Goal: Task Accomplishment & Management: Manage account settings

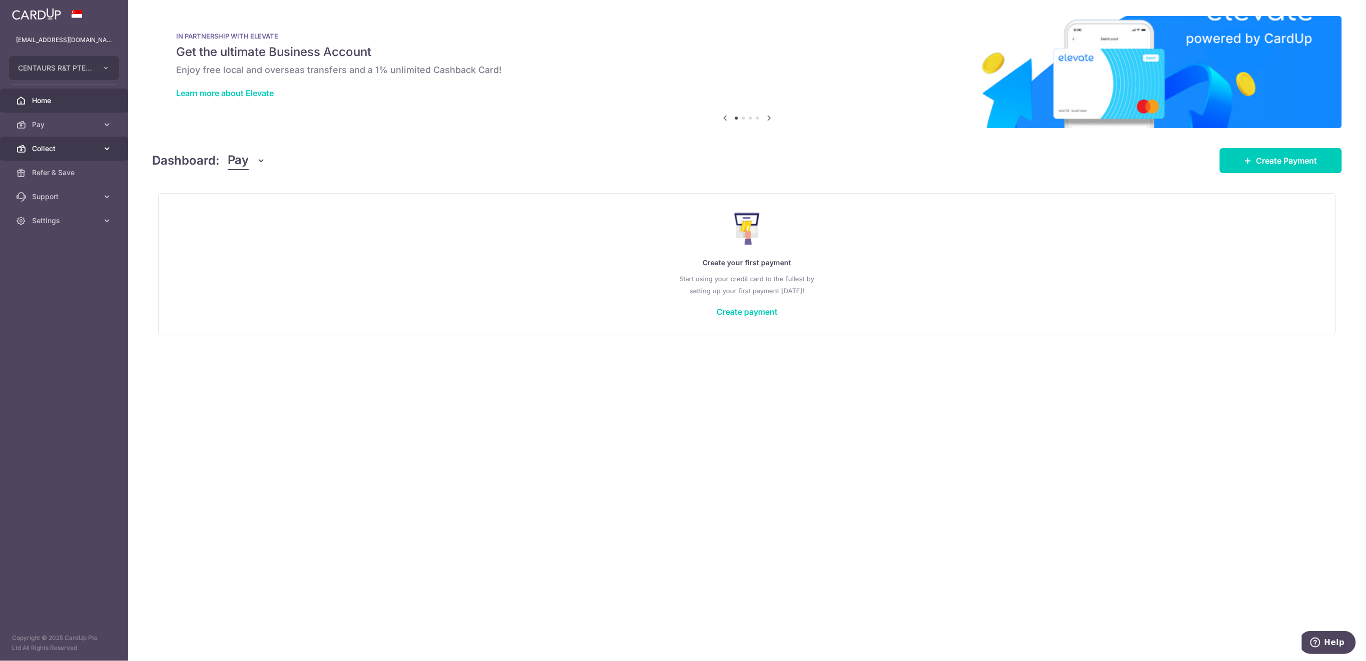
click at [74, 155] on link "Collect" at bounding box center [64, 149] width 128 height 24
click at [80, 225] on span "Payment Requests" at bounding box center [65, 221] width 66 height 10
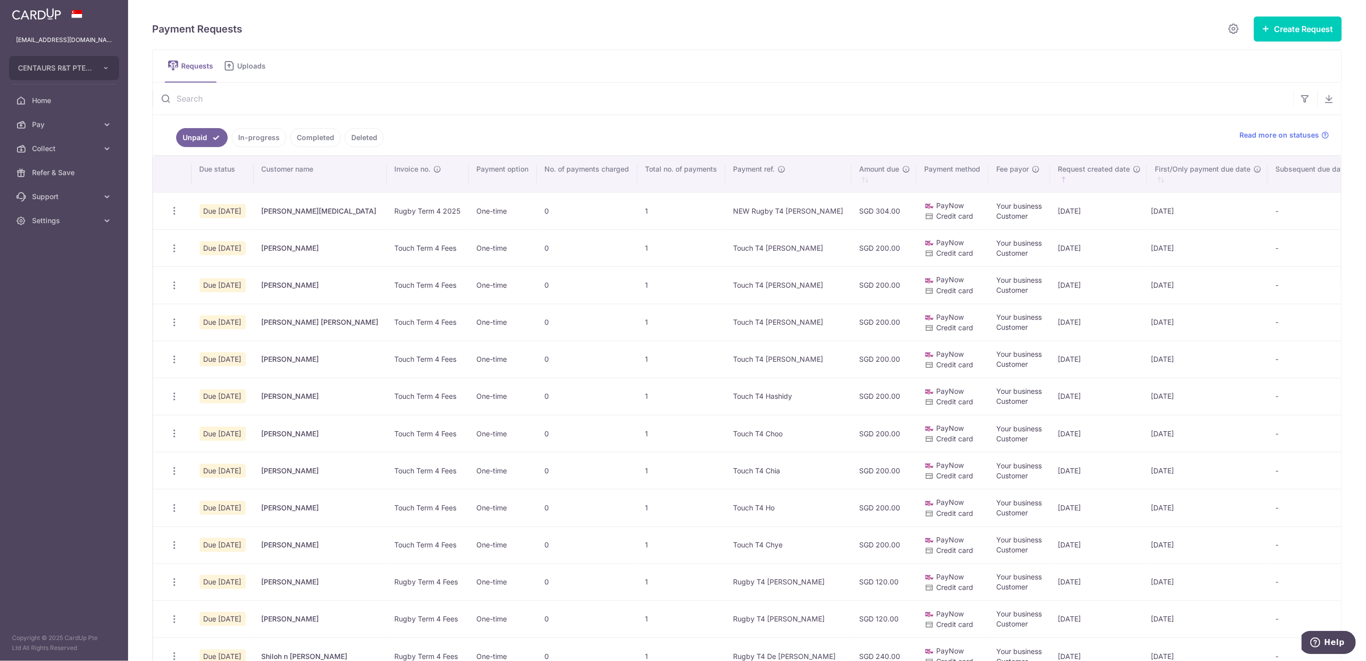
click at [239, 102] on input "text" at bounding box center [723, 99] width 1141 height 32
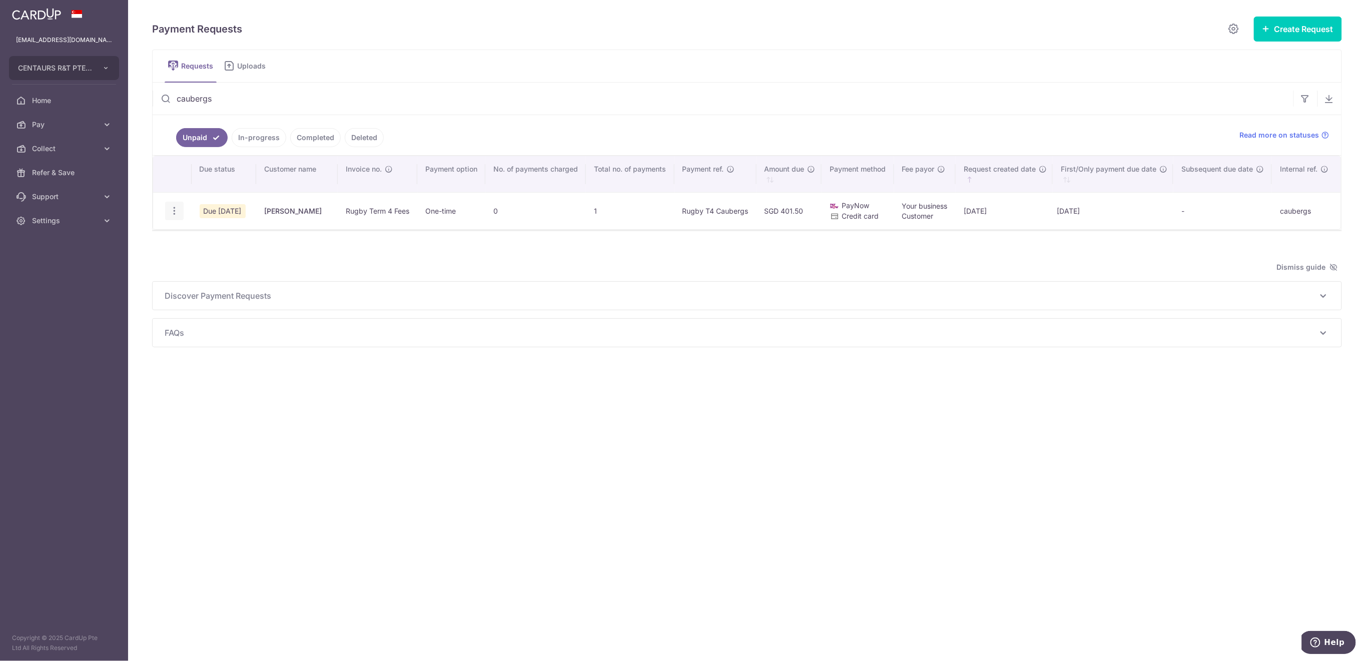
type input "caubergs"
click at [177, 214] on icon "button" at bounding box center [174, 211] width 11 height 11
click at [215, 264] on span "Delete Request" at bounding box center [225, 263] width 63 height 12
click at [178, 209] on icon "button" at bounding box center [174, 211] width 11 height 11
click at [213, 262] on div "Payment Requests Create Request Single Request Multiple Requests Requests Uploa…" at bounding box center [747, 181] width 1190 height 331
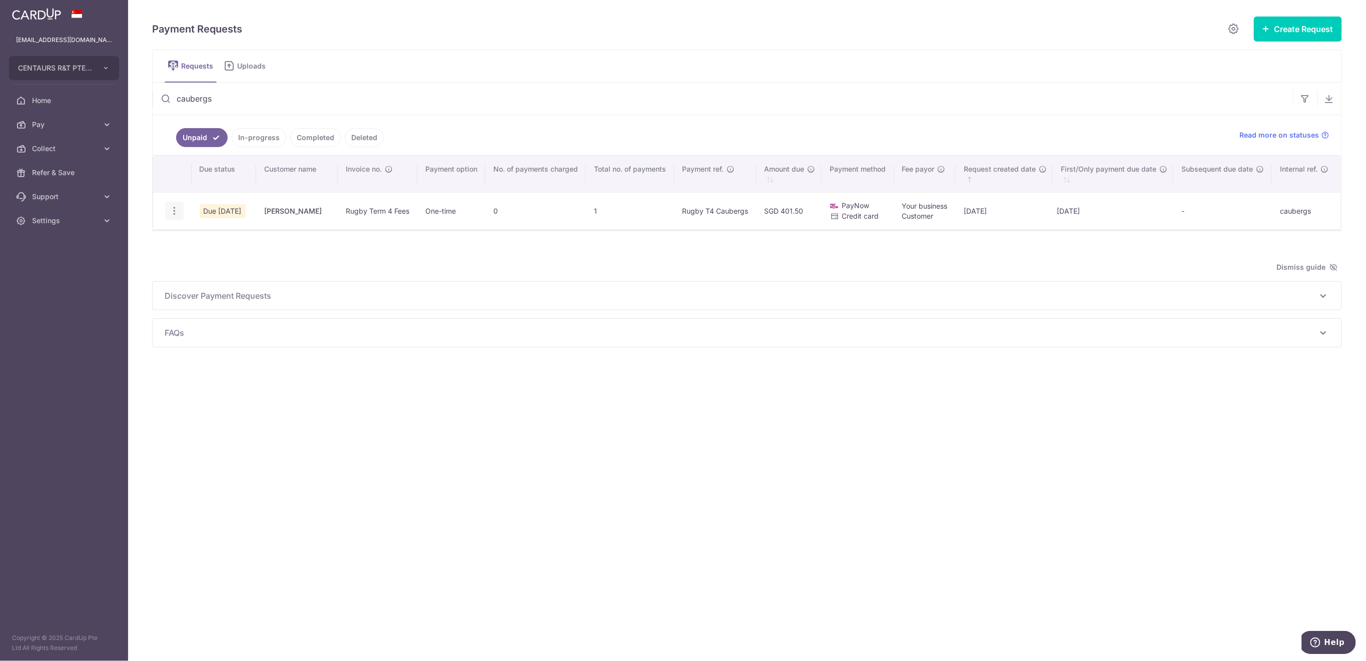
click at [174, 211] on icon "button" at bounding box center [174, 211] width 11 height 11
click at [215, 259] on div "Payment Requests Create Request Single Request Multiple Requests Requests Uploa…" at bounding box center [747, 181] width 1190 height 331
click at [174, 206] on icon "button" at bounding box center [174, 211] width 11 height 11
click at [233, 262] on span "Delete Request" at bounding box center [225, 263] width 63 height 12
click at [175, 207] on icon "button" at bounding box center [174, 211] width 11 height 11
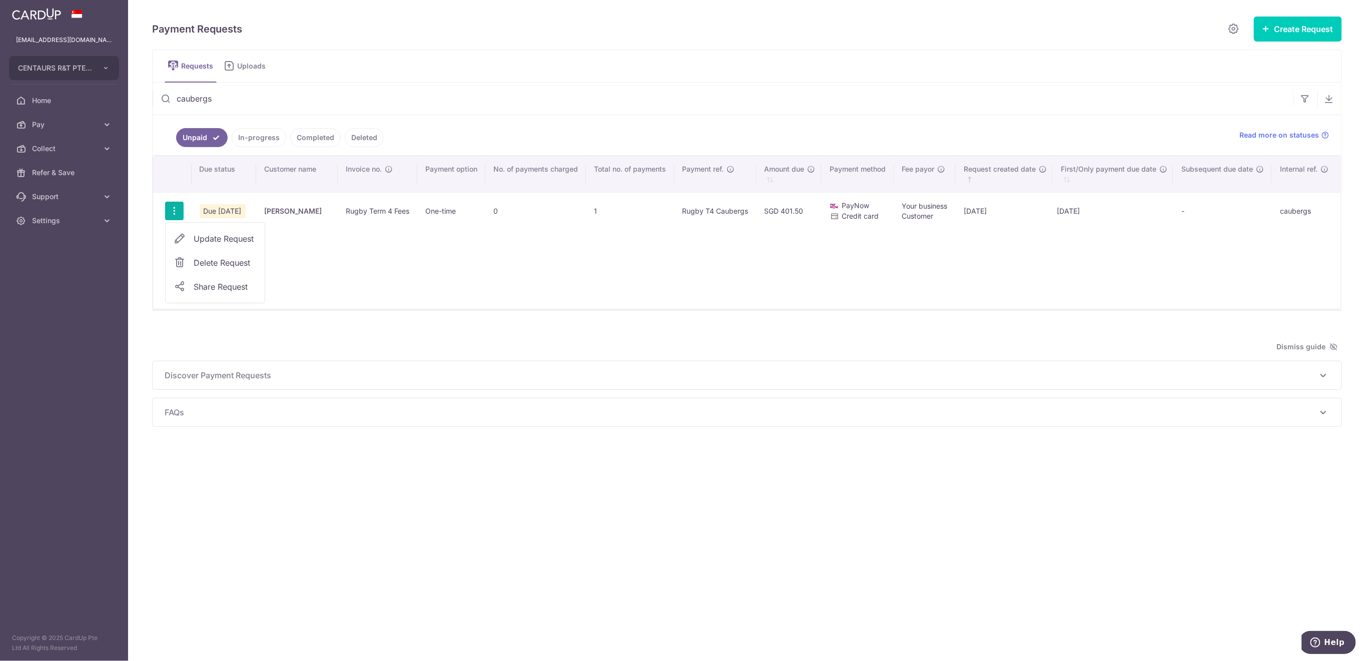
click at [242, 261] on span "Delete Request" at bounding box center [225, 263] width 63 height 12
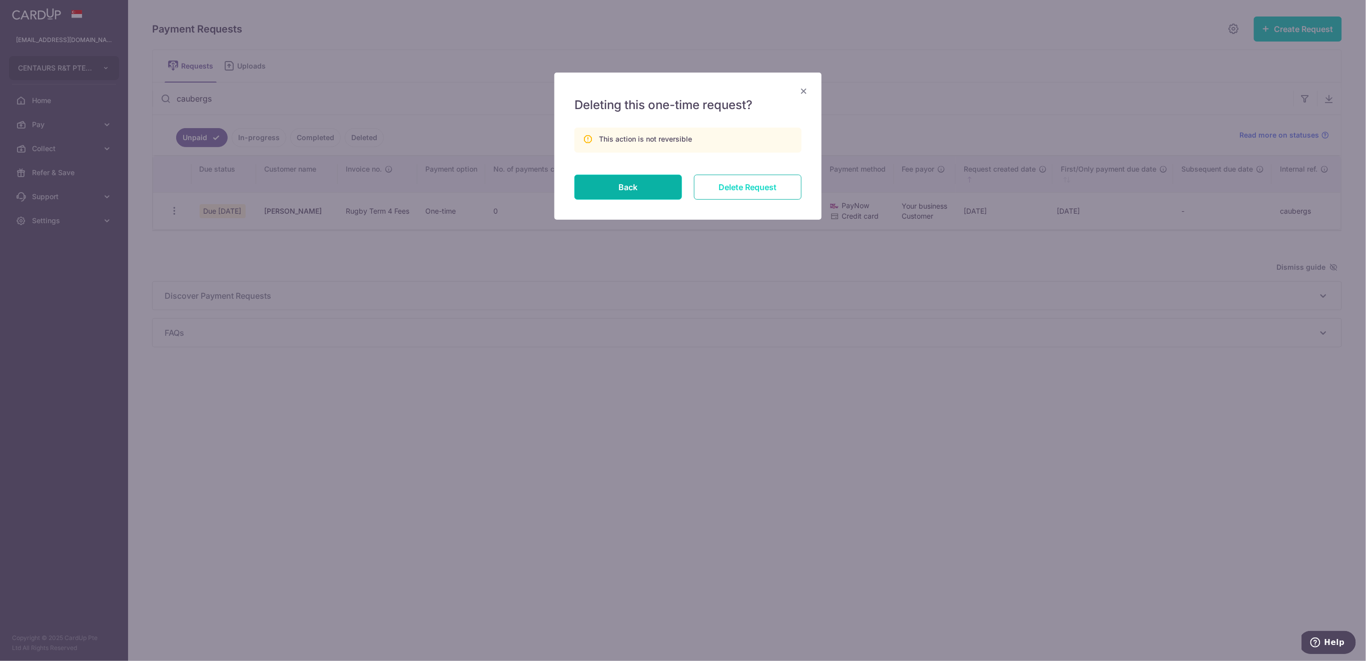
click at [754, 190] on input "Delete Request" at bounding box center [748, 187] width 108 height 25
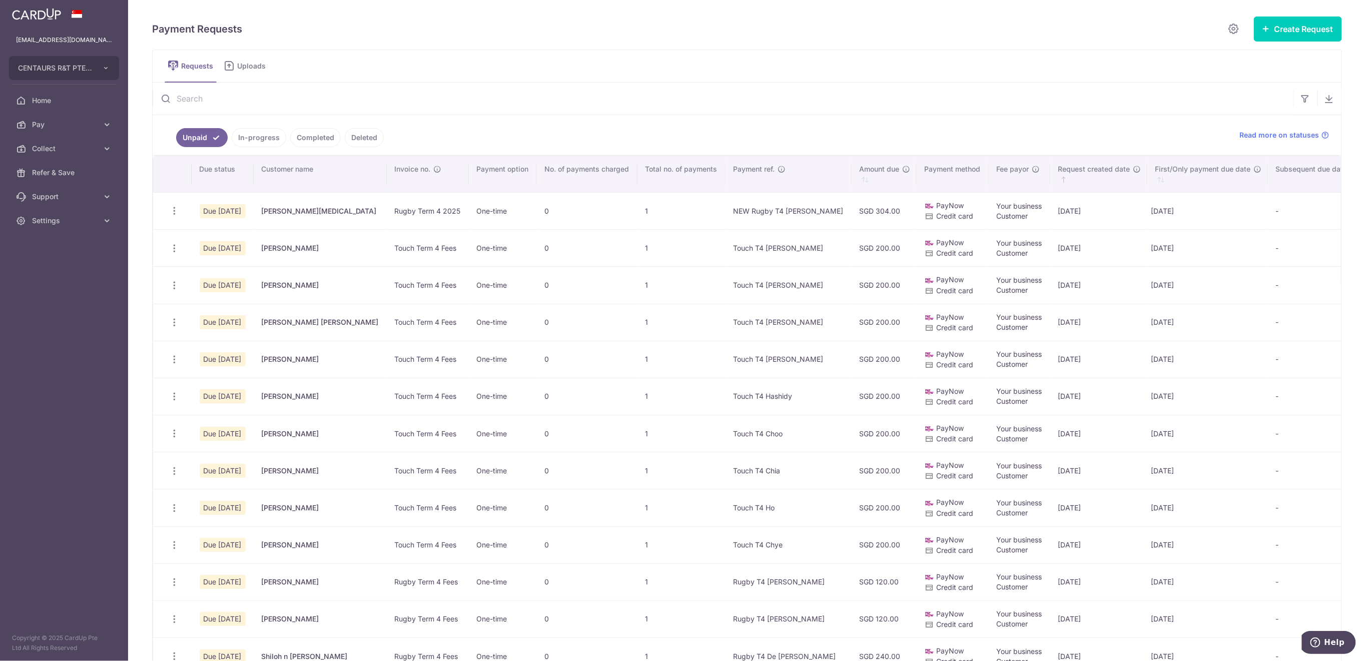
click at [425, 104] on input "text" at bounding box center [723, 99] width 1141 height 32
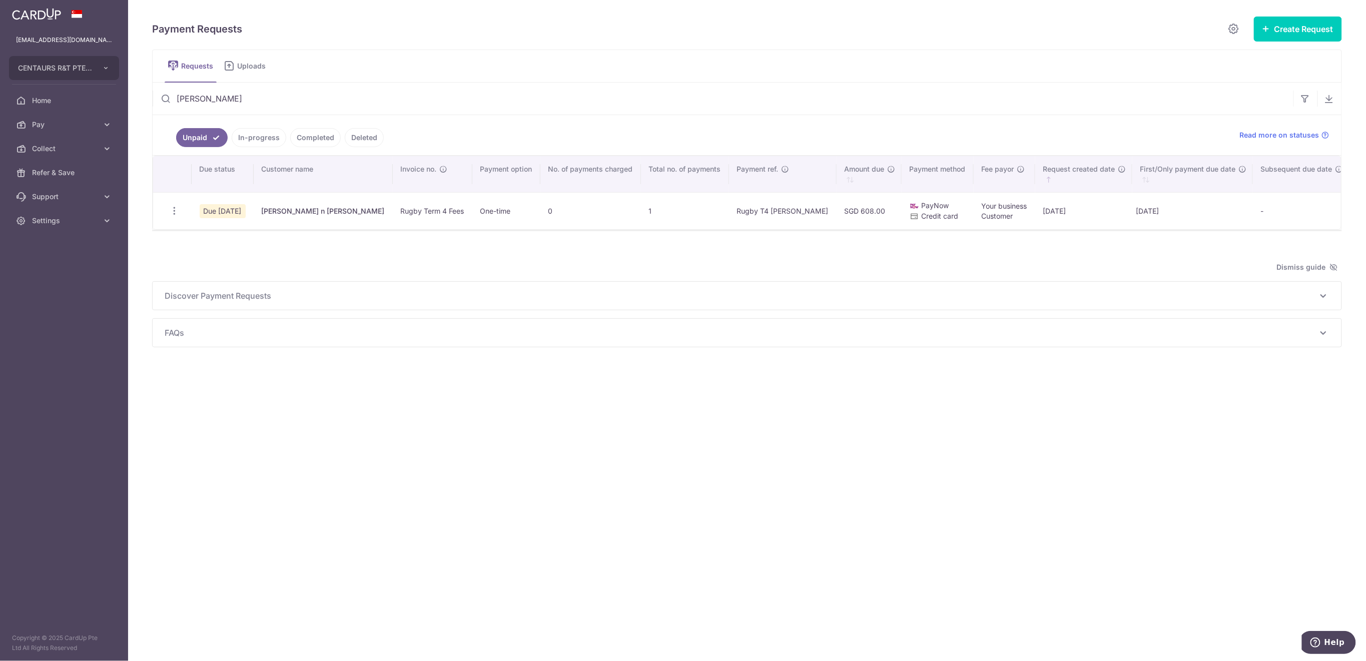
type input "moloney"
click at [175, 211] on icon "button" at bounding box center [174, 211] width 11 height 11
click at [171, 211] on icon "button" at bounding box center [174, 211] width 11 height 11
click at [175, 214] on icon "button" at bounding box center [174, 211] width 11 height 11
click at [171, 212] on icon "button" at bounding box center [174, 211] width 11 height 11
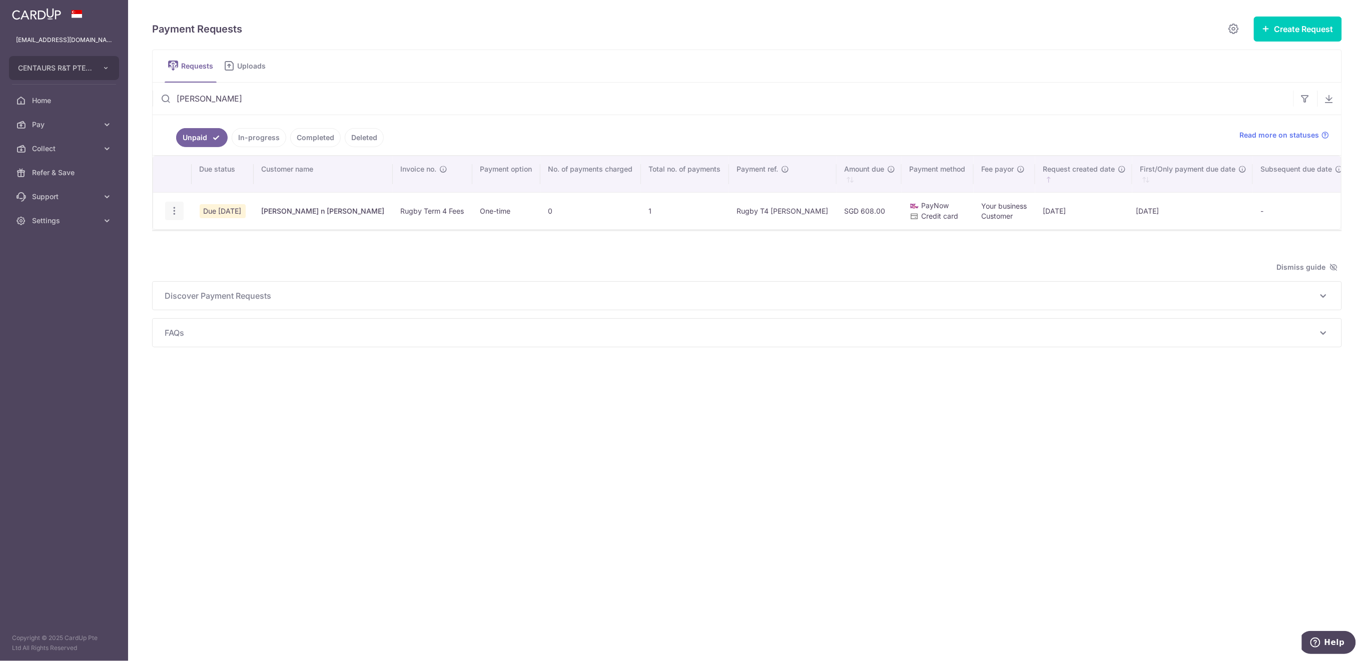
click at [173, 207] on icon "button" at bounding box center [174, 211] width 11 height 11
click at [213, 257] on span "Delete Request" at bounding box center [225, 263] width 63 height 12
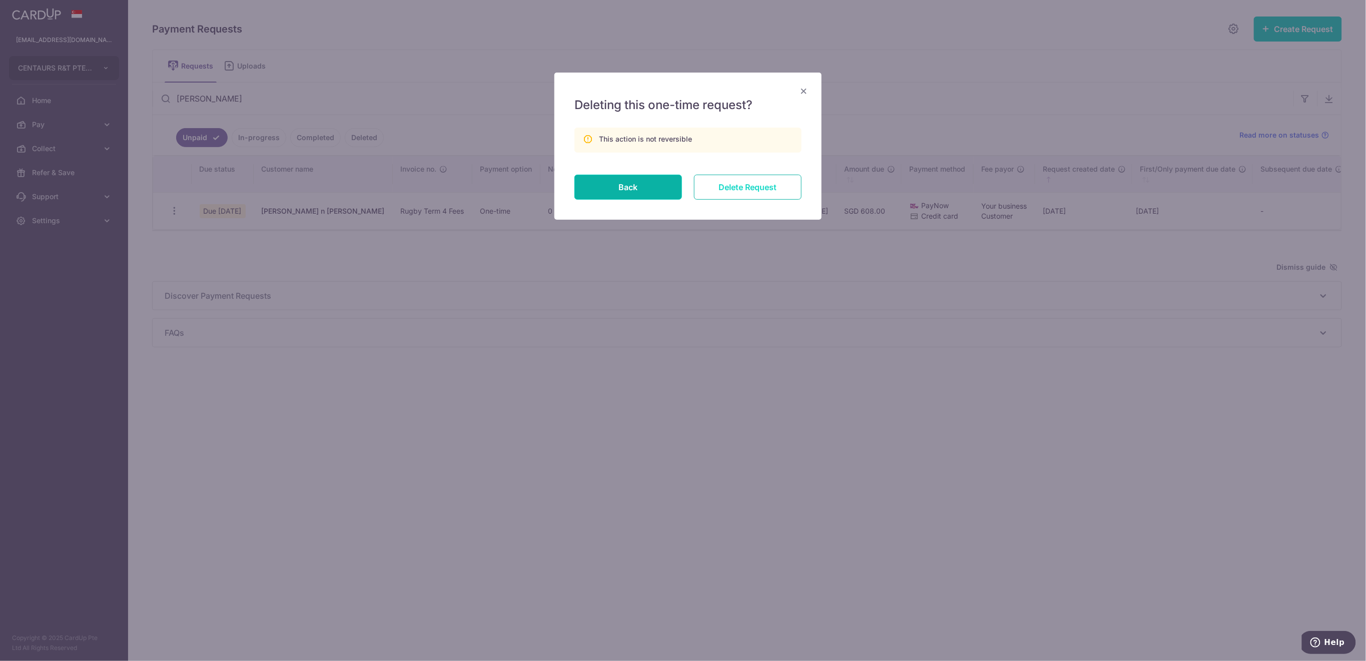
click at [715, 188] on input "Delete Request" at bounding box center [748, 187] width 108 height 25
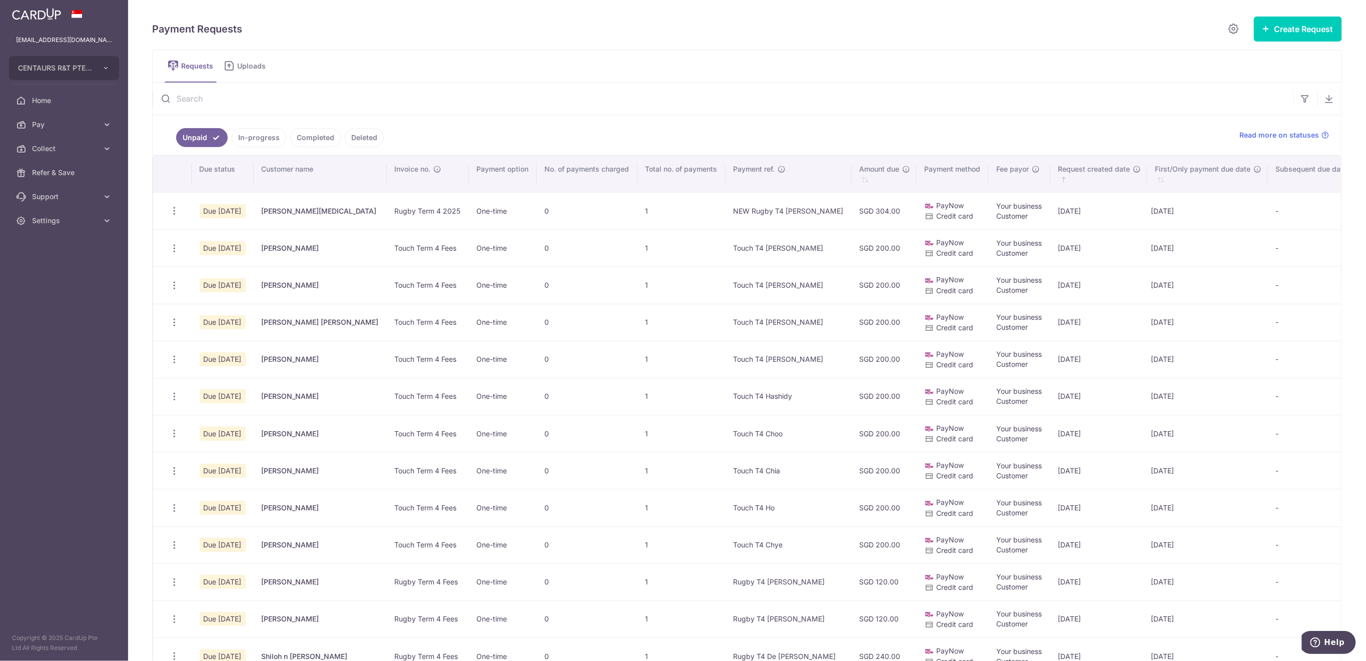
click at [197, 101] on input "text" at bounding box center [723, 99] width 1141 height 32
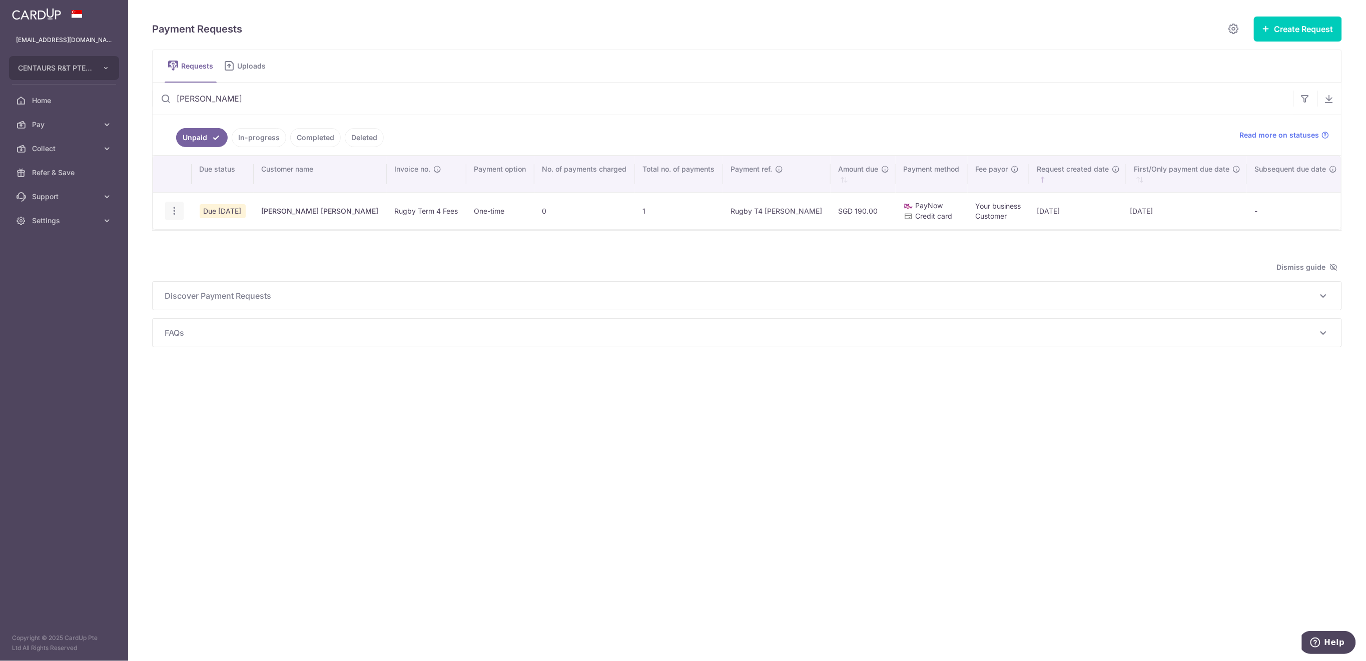
type input "[PERSON_NAME]"
click at [177, 209] on icon "button" at bounding box center [174, 211] width 11 height 11
click at [177, 208] on icon "button" at bounding box center [174, 211] width 11 height 11
click at [220, 259] on span "Delete Request" at bounding box center [225, 263] width 63 height 12
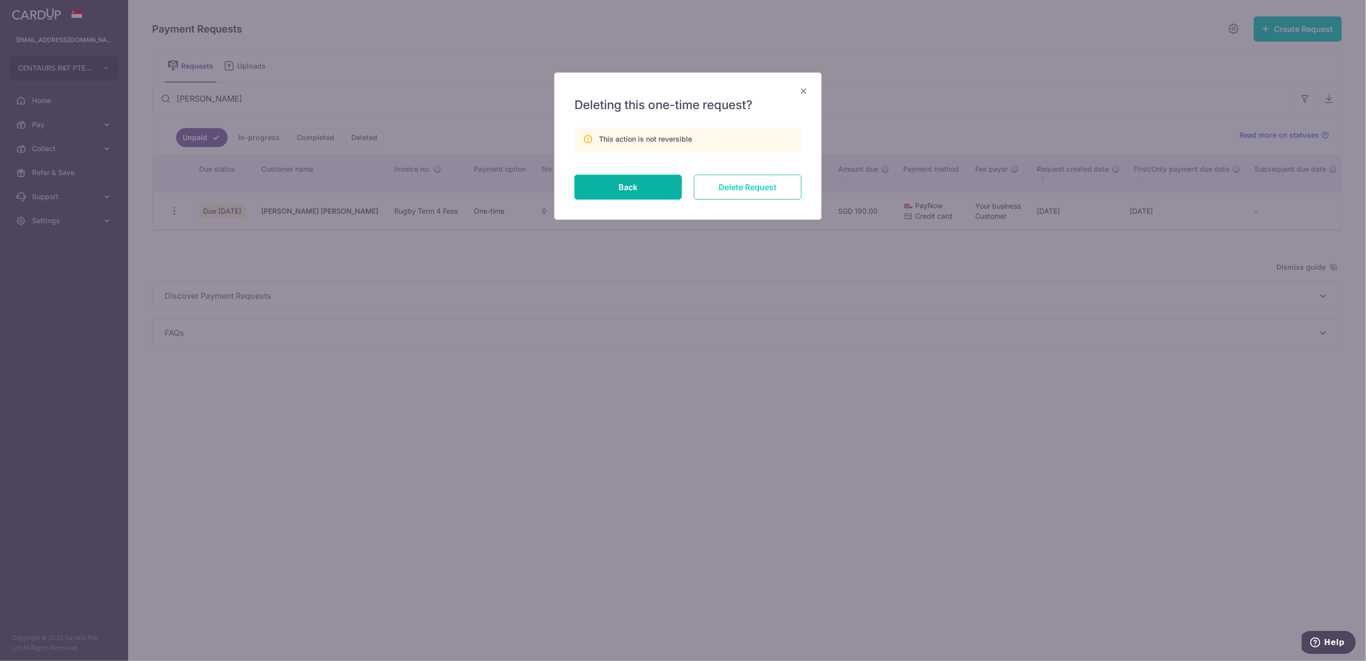
click at [751, 190] on input "Delete Request" at bounding box center [748, 187] width 108 height 25
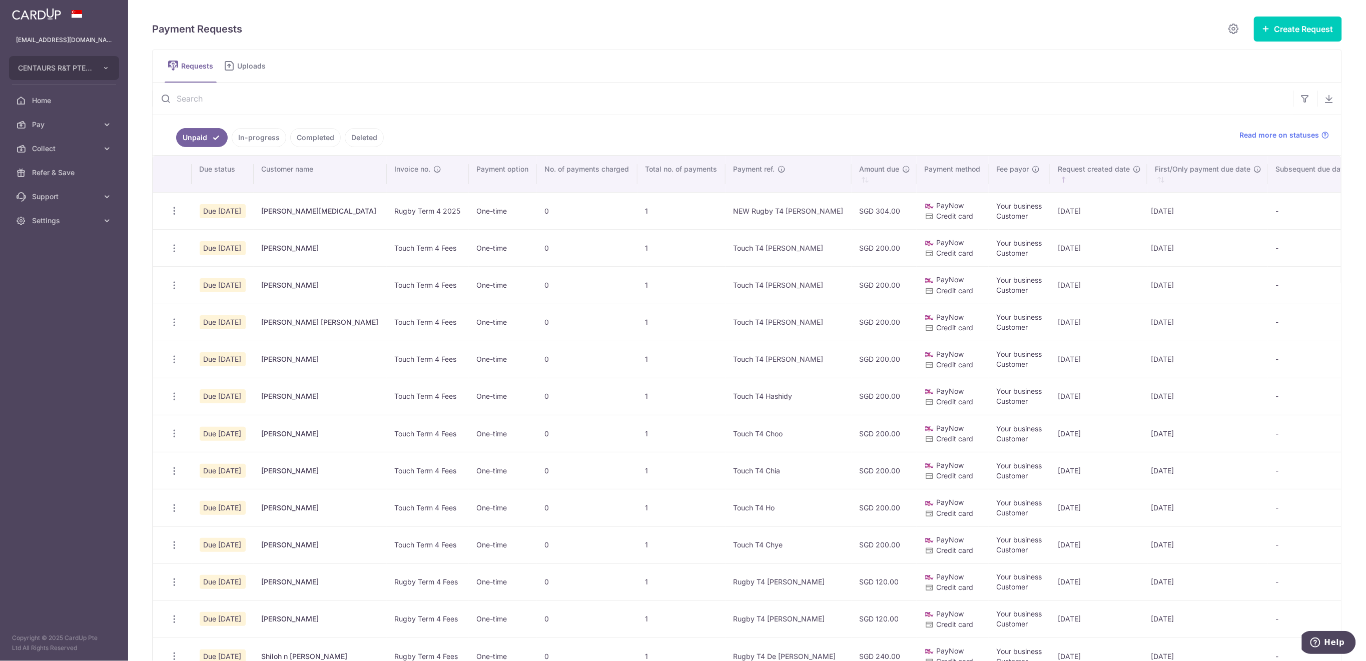
click at [273, 99] on input "text" at bounding box center [723, 99] width 1141 height 32
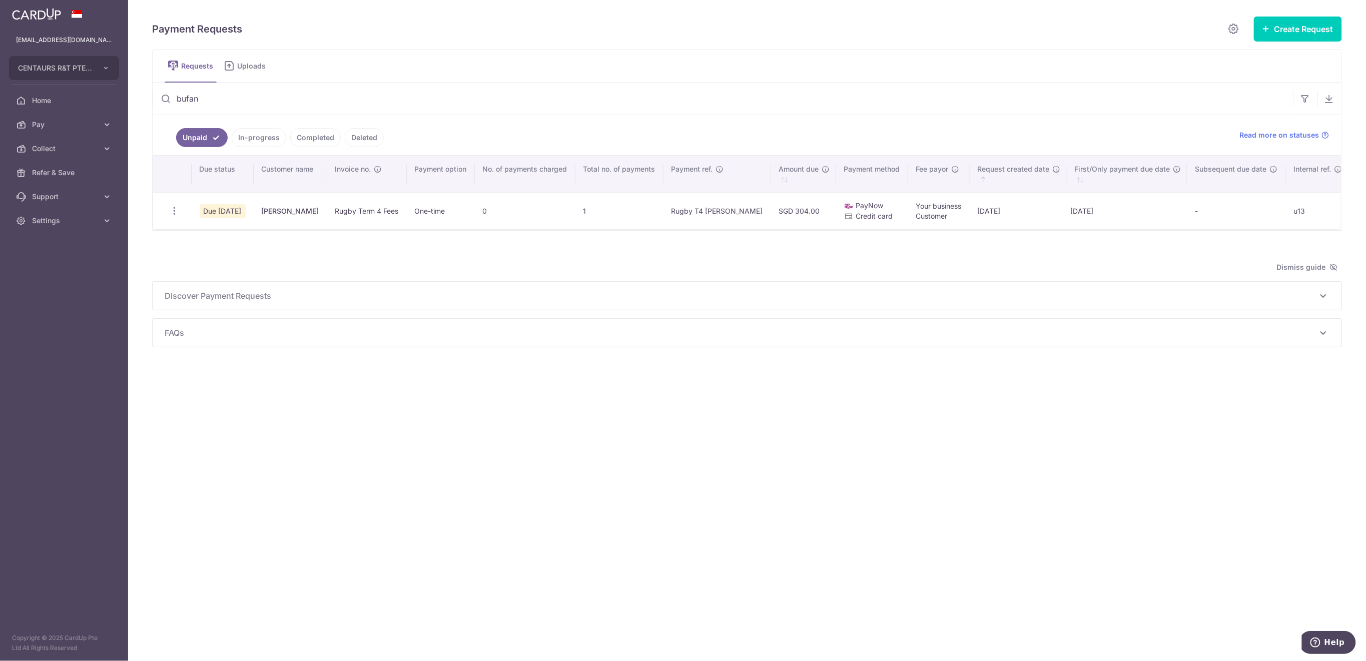
type input "bufan"
click at [177, 211] on icon "button" at bounding box center [174, 211] width 11 height 11
click at [173, 211] on icon "button" at bounding box center [174, 211] width 11 height 11
click at [174, 209] on icon "button" at bounding box center [174, 211] width 11 height 11
click at [233, 259] on span "Delete Request" at bounding box center [225, 263] width 63 height 12
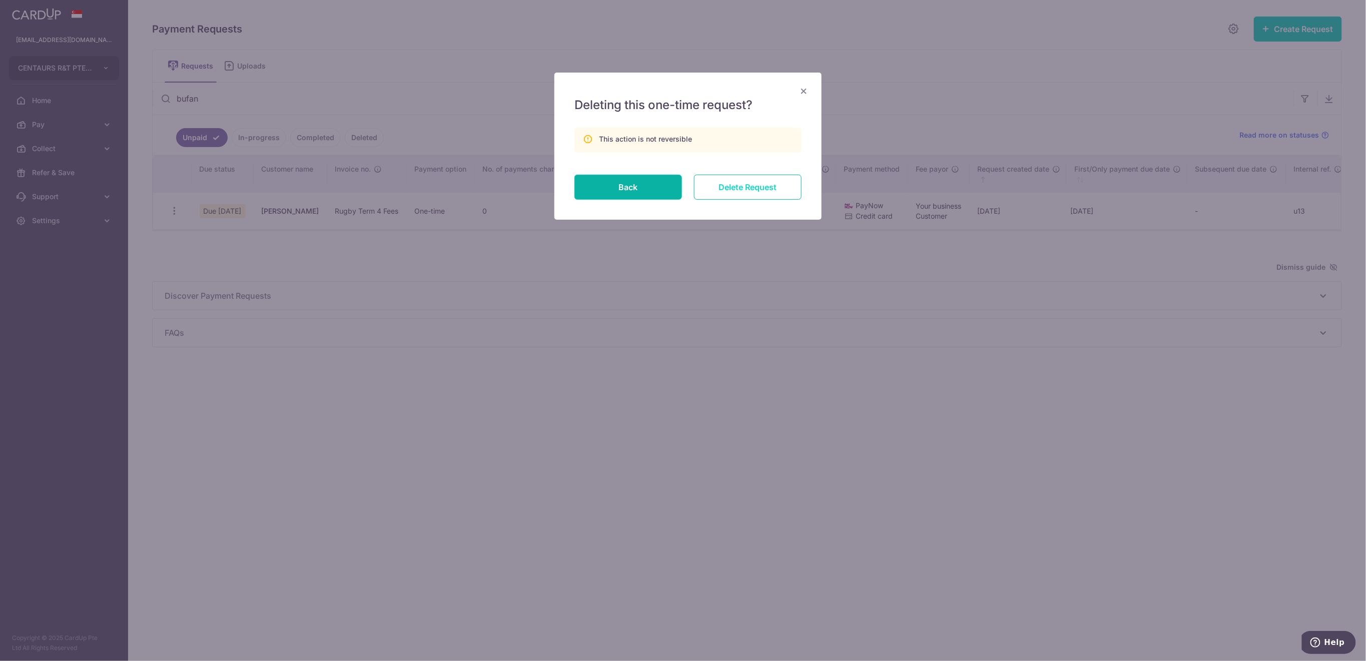
click at [768, 187] on input "Delete Request" at bounding box center [748, 187] width 108 height 25
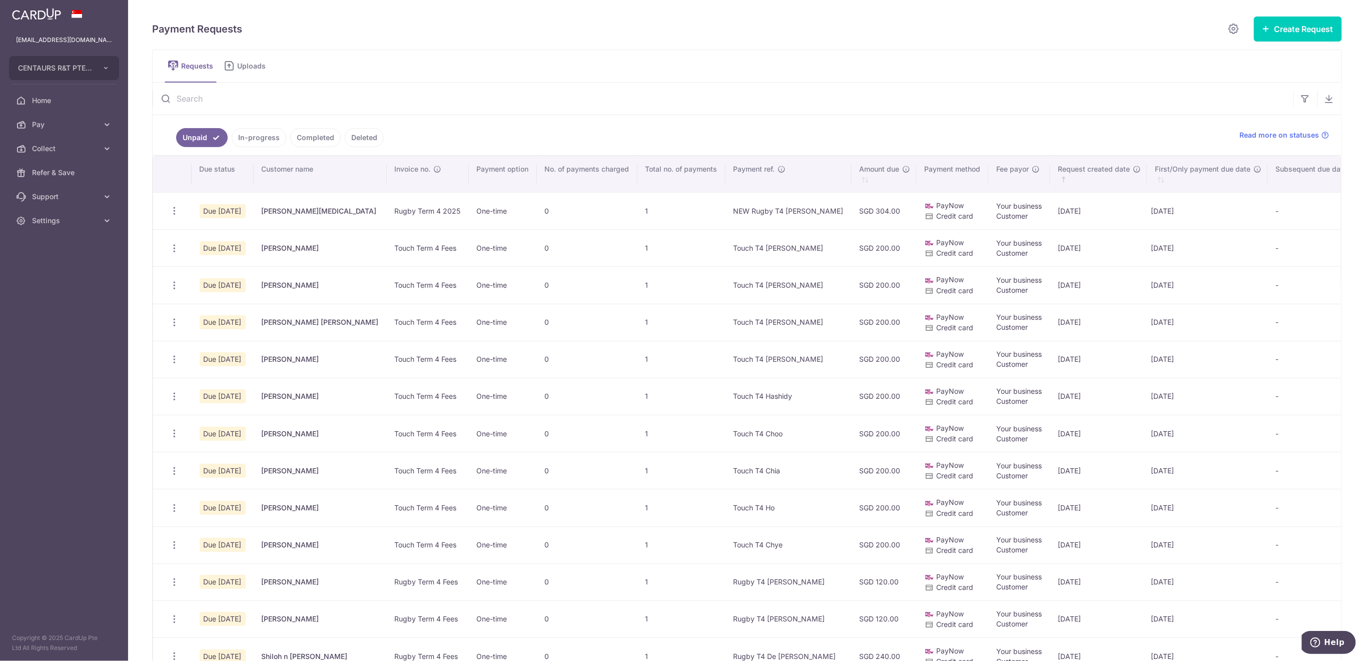
click at [359, 92] on input "text" at bounding box center [723, 99] width 1141 height 32
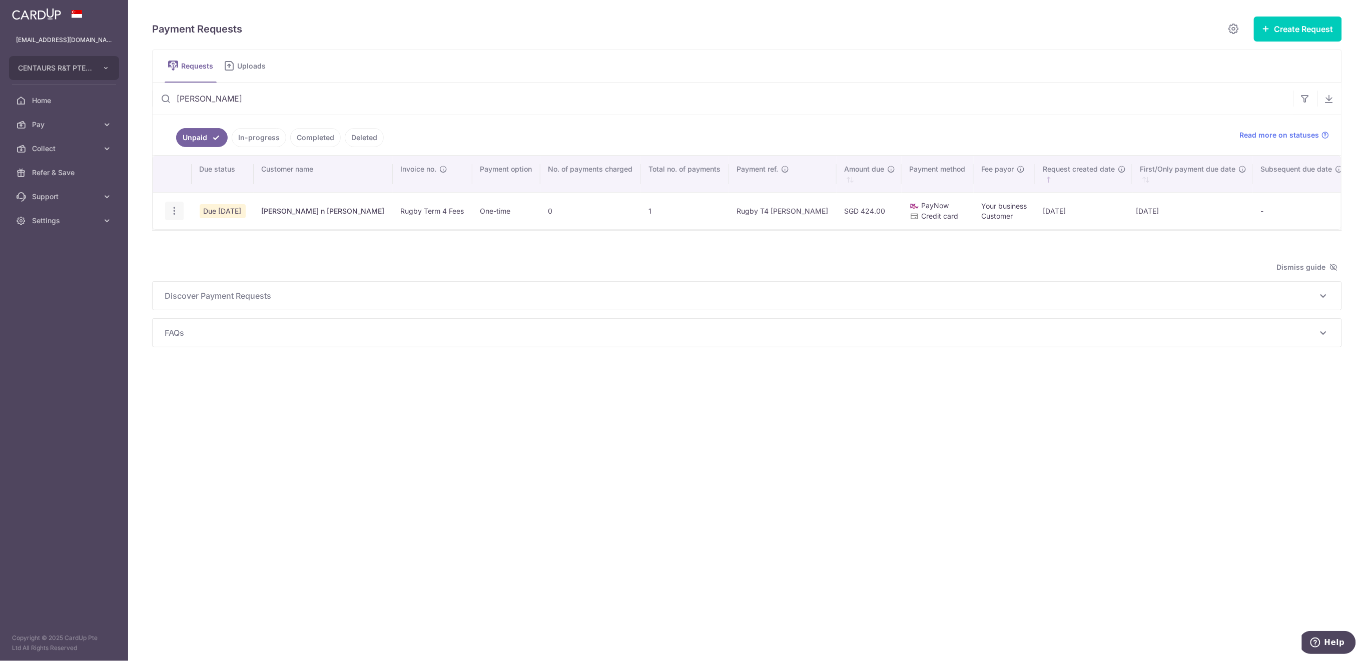
type input "[PERSON_NAME]"
click at [175, 208] on icon "button" at bounding box center [174, 211] width 11 height 11
click at [174, 211] on icon "button" at bounding box center [174, 211] width 11 height 11
click at [199, 262] on span "Delete Request" at bounding box center [225, 263] width 63 height 12
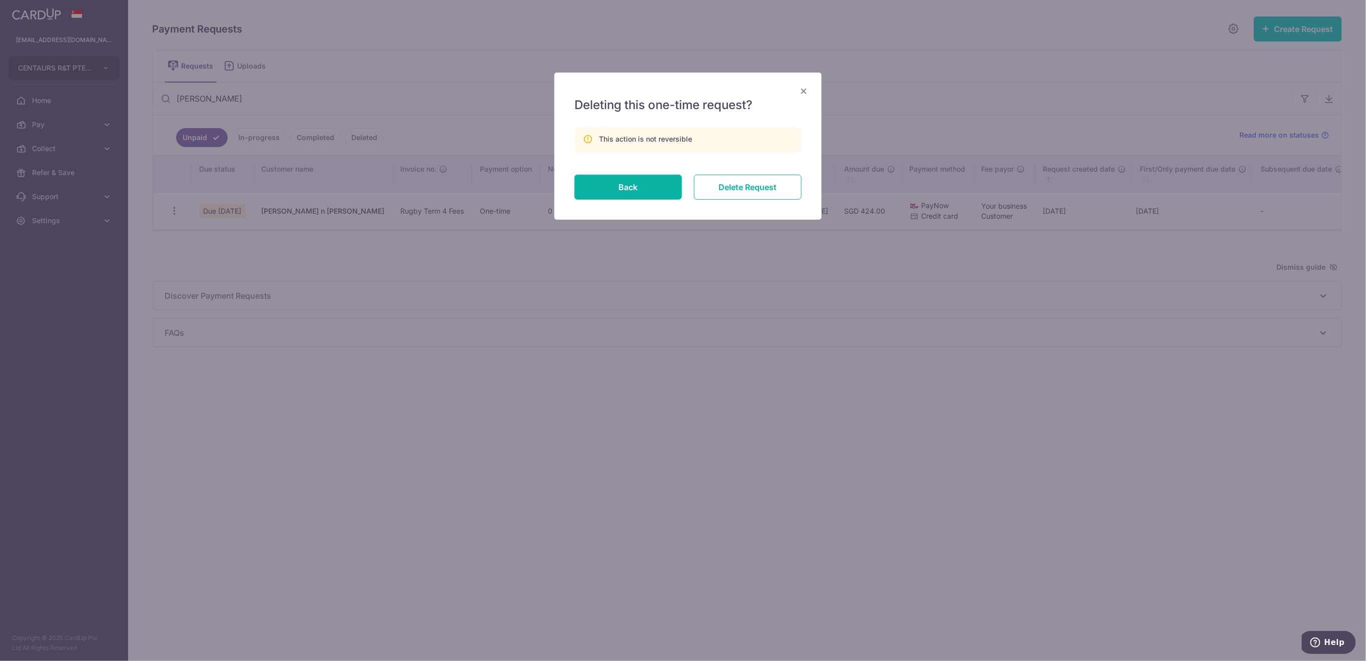
click at [744, 189] on input "Delete Request" at bounding box center [748, 187] width 108 height 25
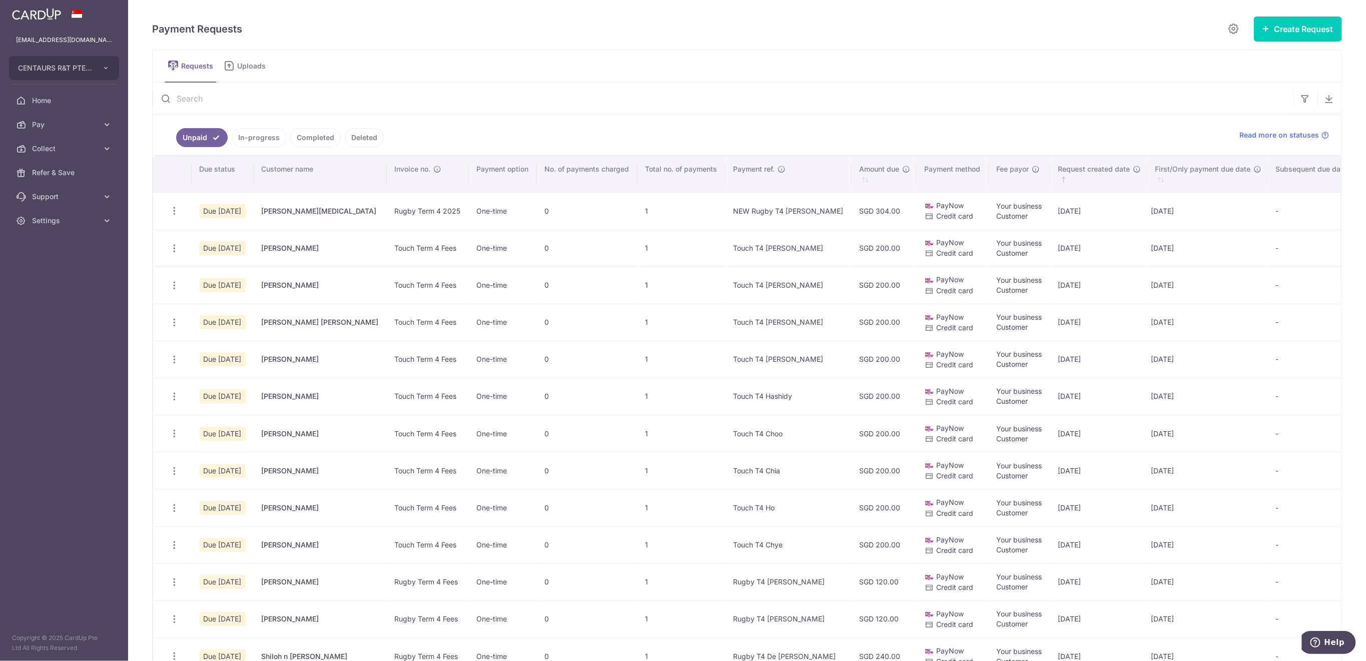
click at [421, 100] on input "text" at bounding box center [723, 99] width 1141 height 32
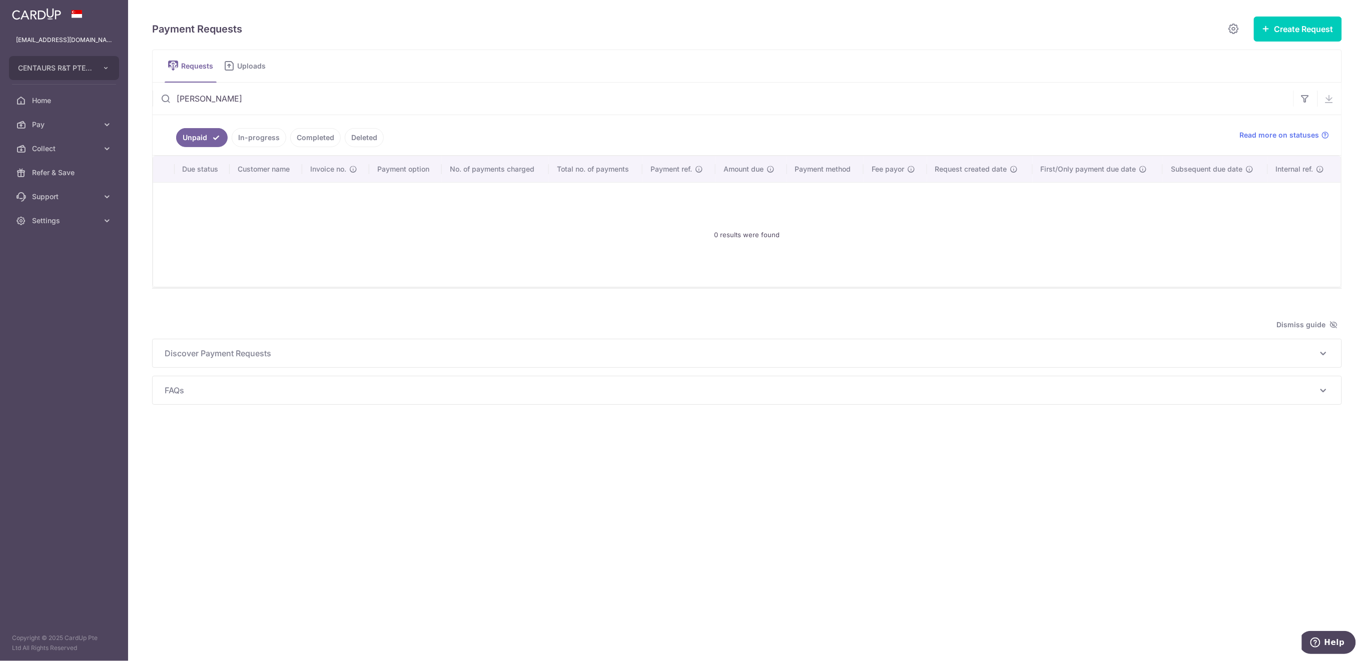
drag, startPoint x: 210, startPoint y: 100, endPoint x: 167, endPoint y: 104, distance: 43.7
click at [167, 103] on div "lawler" at bounding box center [723, 99] width 1141 height 32
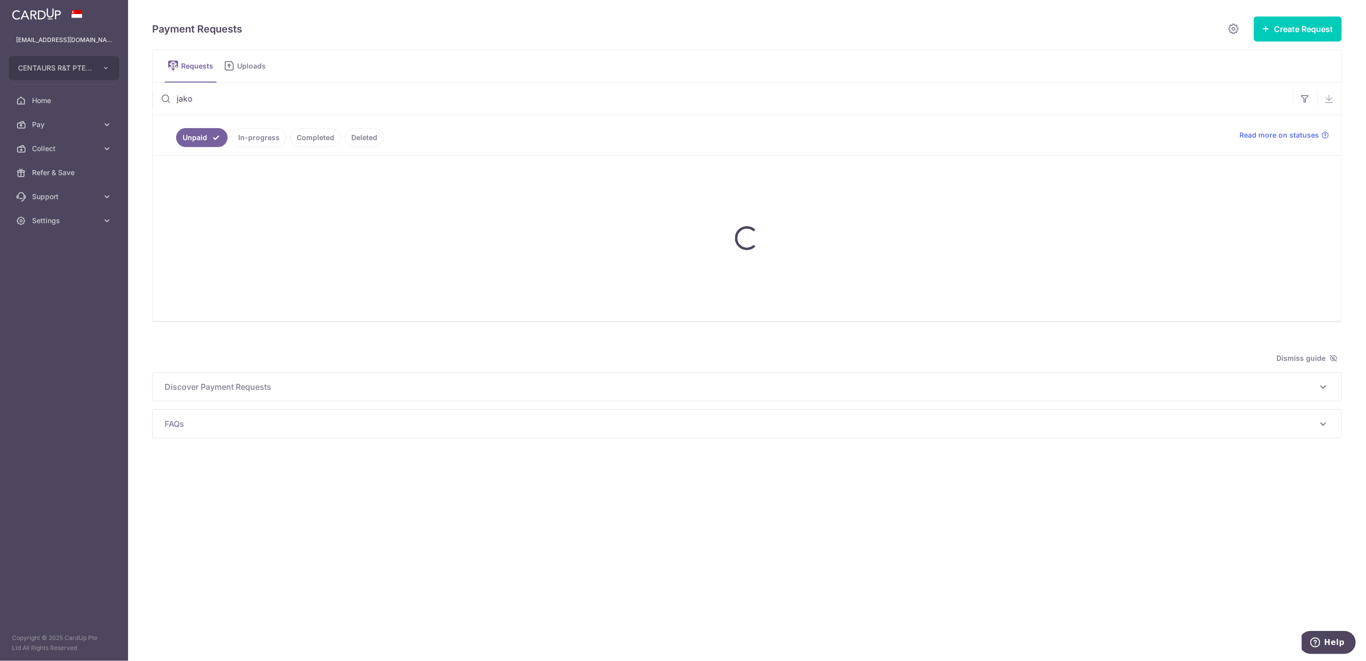
type input "jakob"
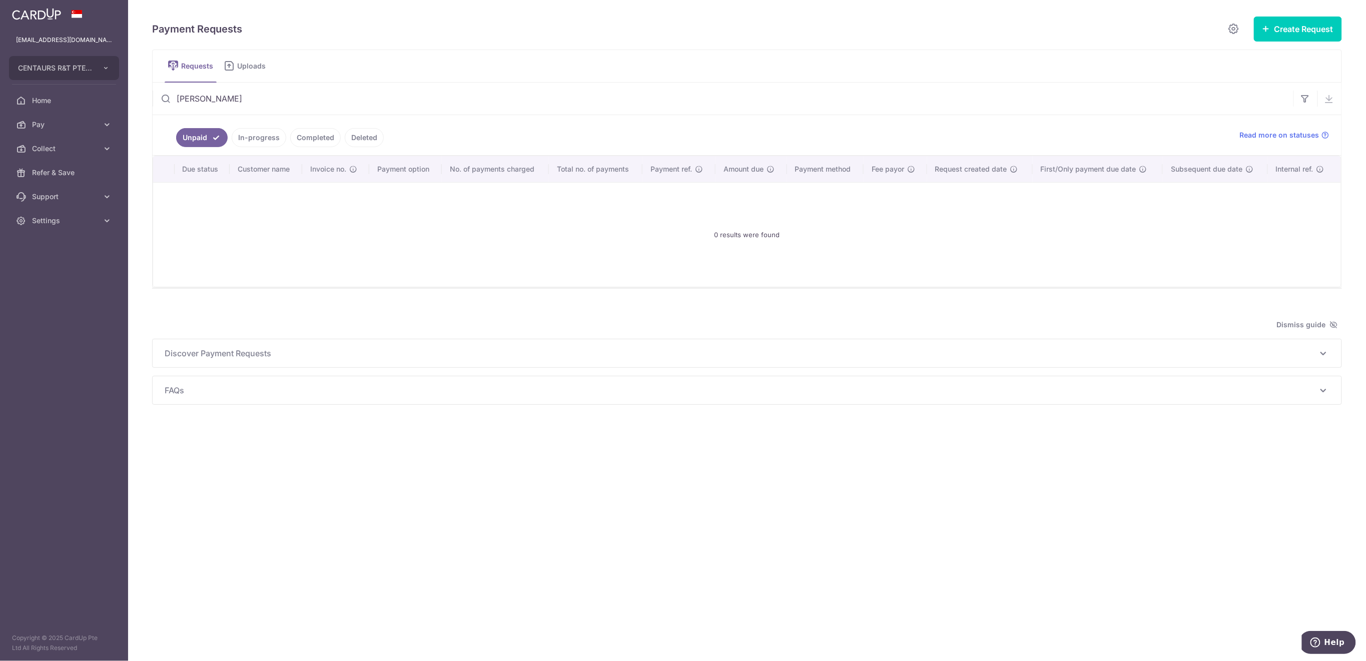
drag, startPoint x: 244, startPoint y: 102, endPoint x: 176, endPoint y: 104, distance: 68.1
click at [176, 104] on input "jakob" at bounding box center [723, 99] width 1141 height 32
click at [372, 136] on link "Deleted" at bounding box center [364, 137] width 39 height 19
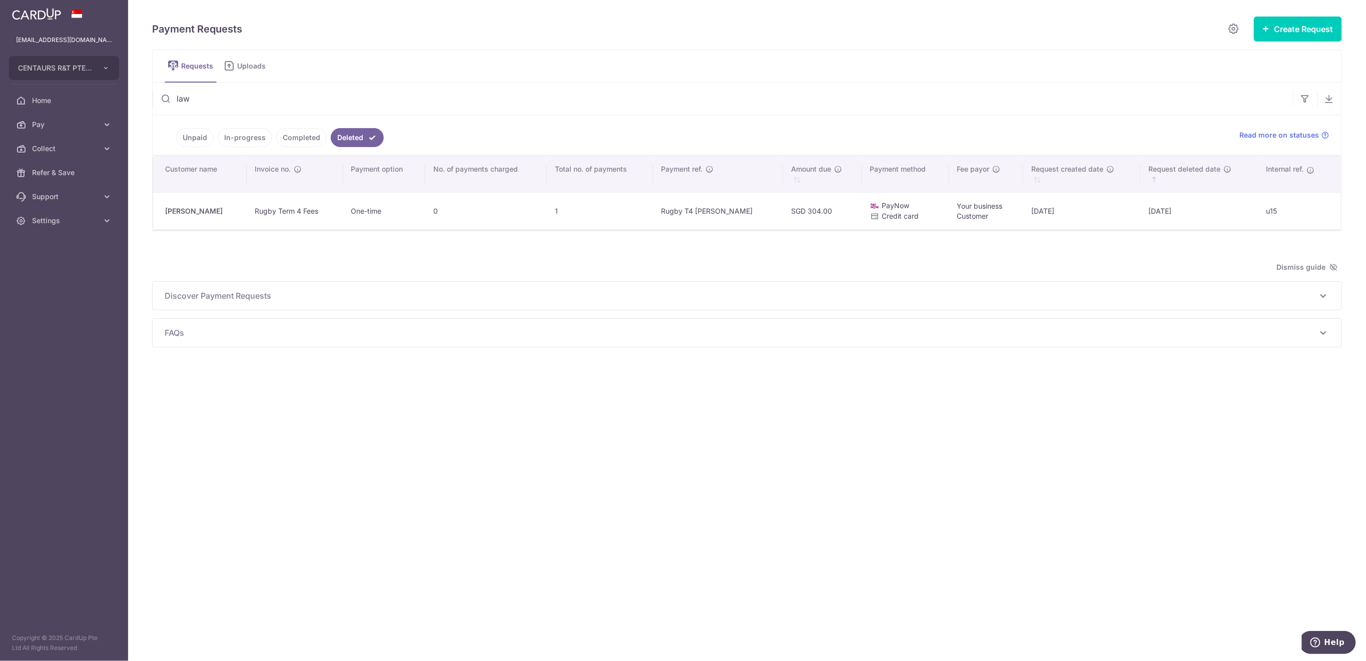
click at [237, 98] on input "law" at bounding box center [723, 99] width 1141 height 32
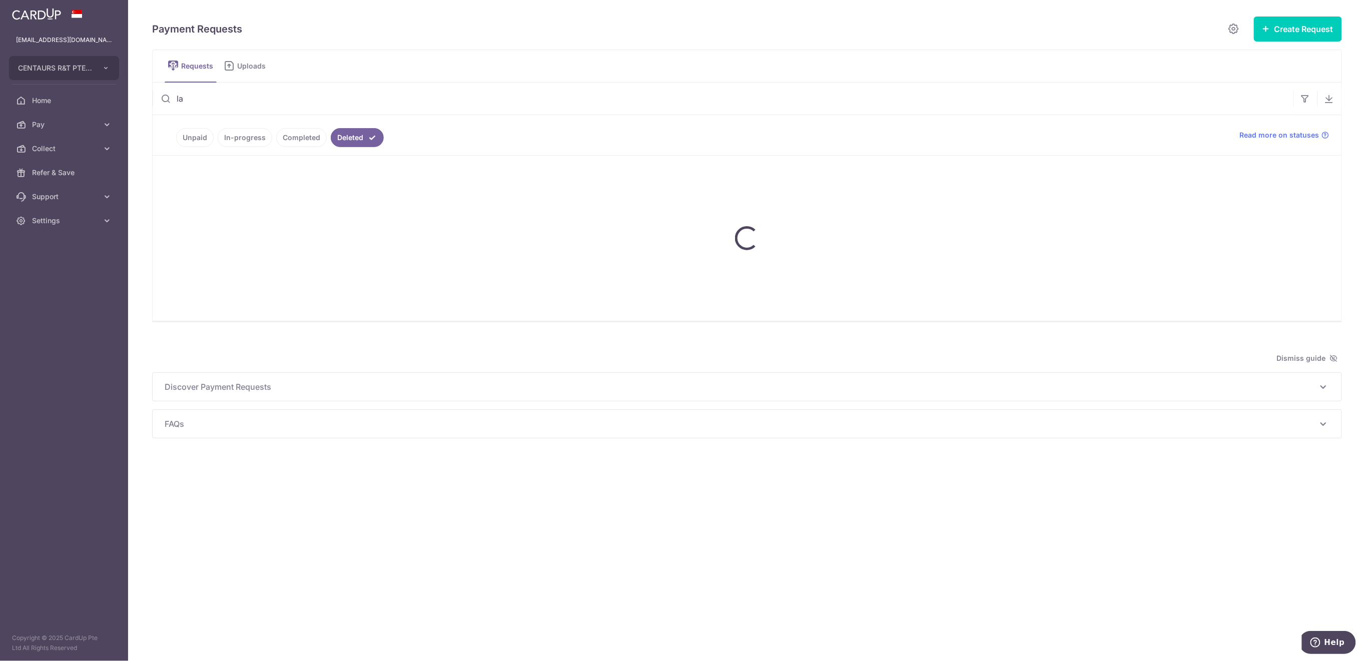
type input "l"
click at [43, 145] on span "Collect" at bounding box center [65, 149] width 66 height 10
click at [55, 176] on span "Dashboard" at bounding box center [65, 173] width 66 height 10
type input "l"
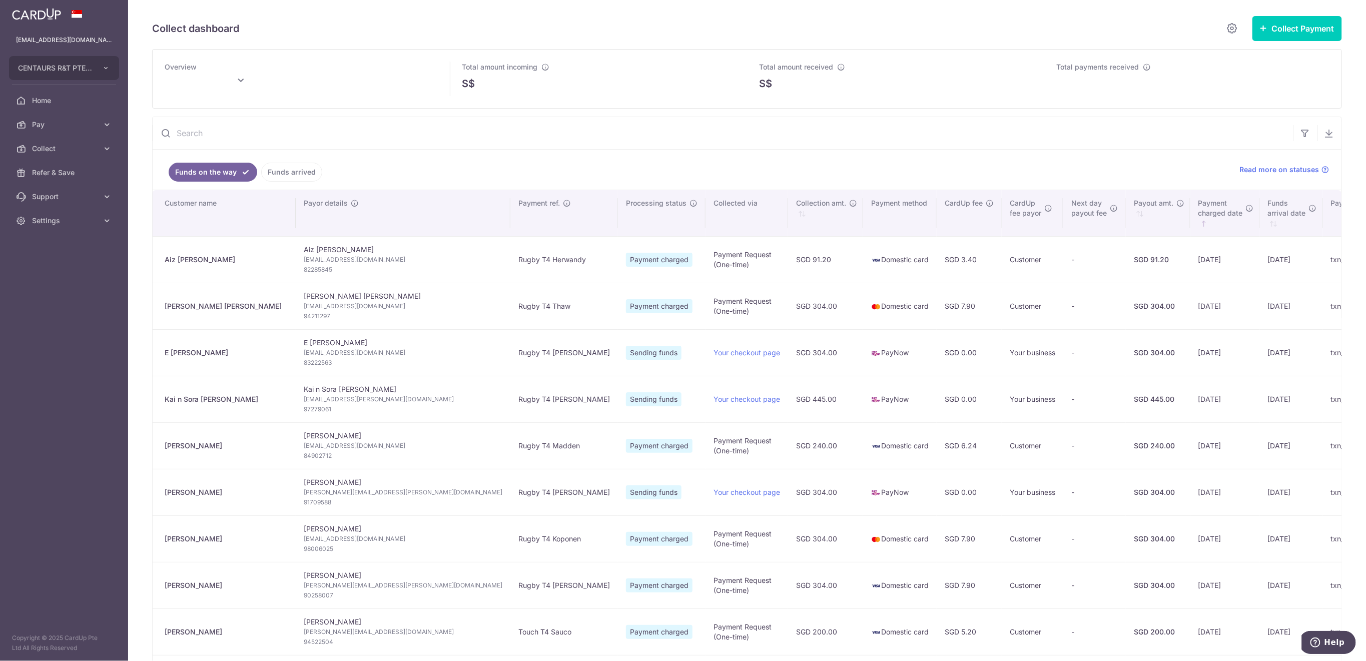
type input "October 2025"
click at [285, 171] on link "Funds arrived" at bounding box center [291, 172] width 61 height 19
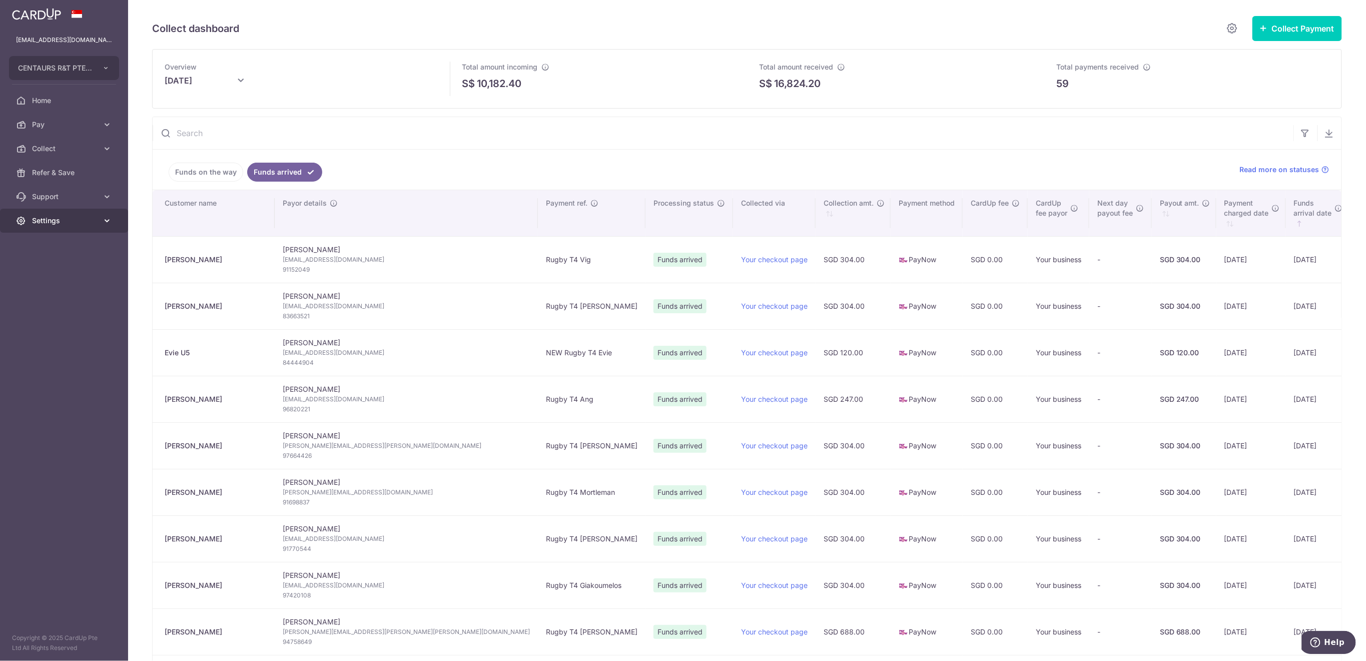
click at [56, 219] on span "Settings" at bounding box center [65, 221] width 66 height 10
click at [59, 271] on span "Logout" at bounding box center [65, 269] width 66 height 10
